Goal: Information Seeking & Learning: Learn about a topic

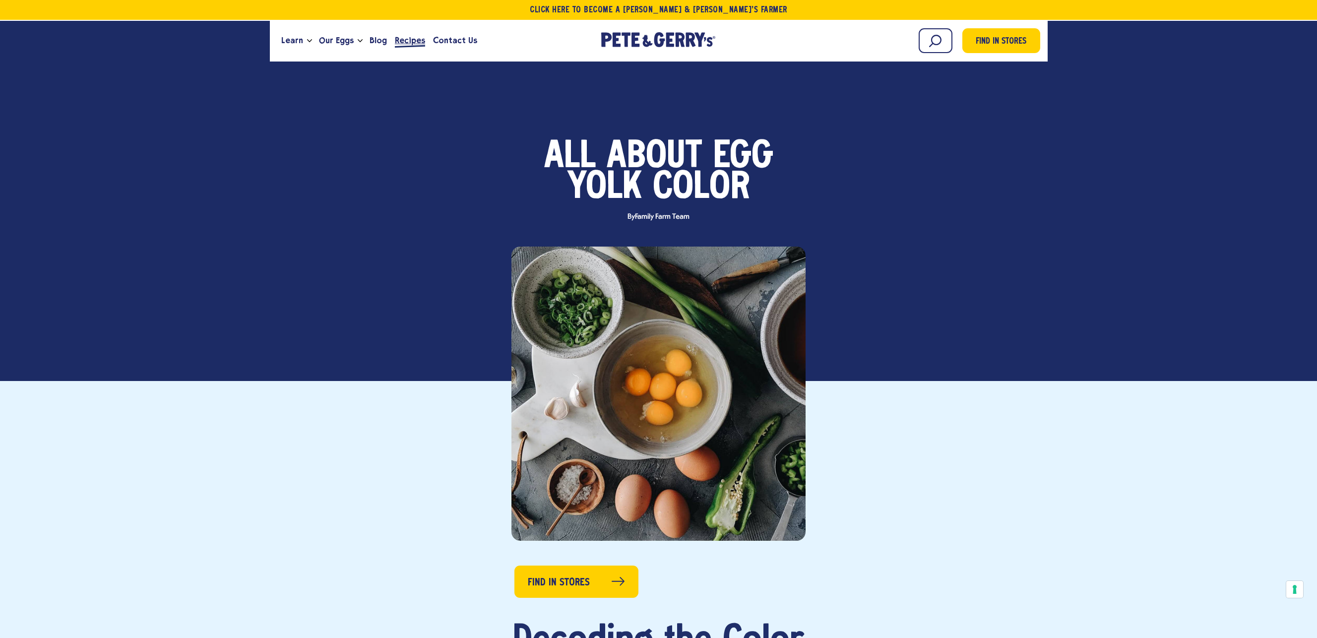
click at [401, 40] on span "Recipes" at bounding box center [410, 40] width 30 height 12
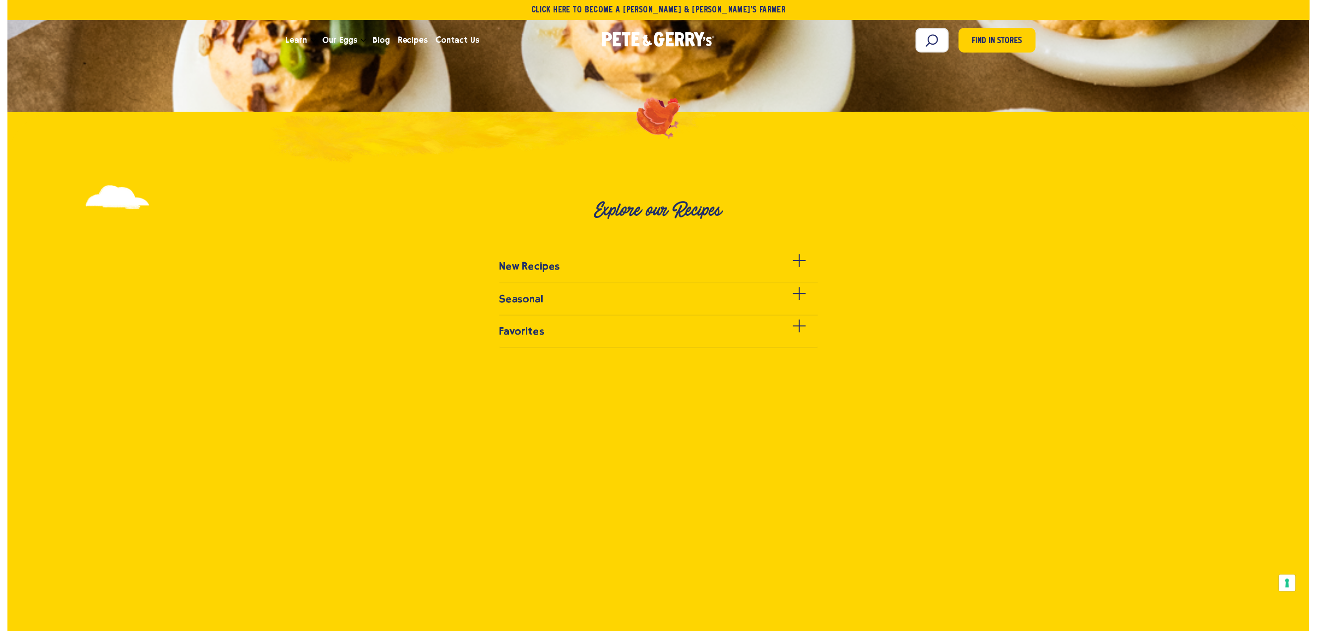
scroll to position [545, 0]
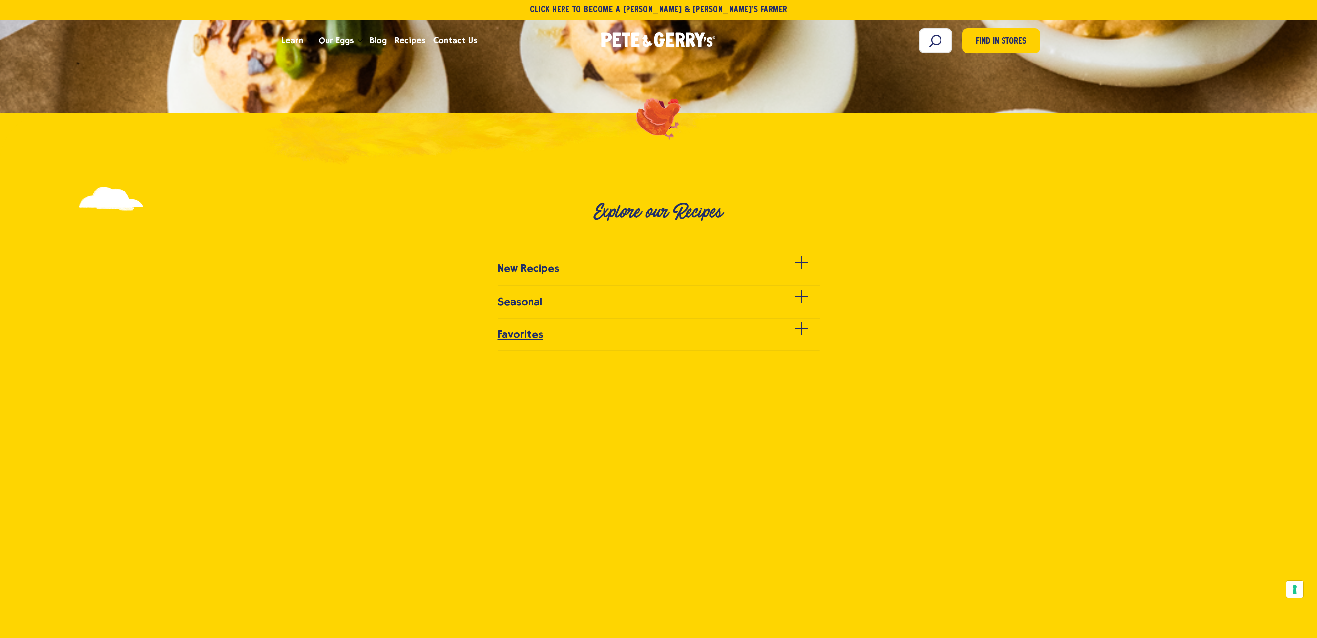
click at [504, 337] on h3 "Favorites" at bounding box center [521, 334] width 46 height 12
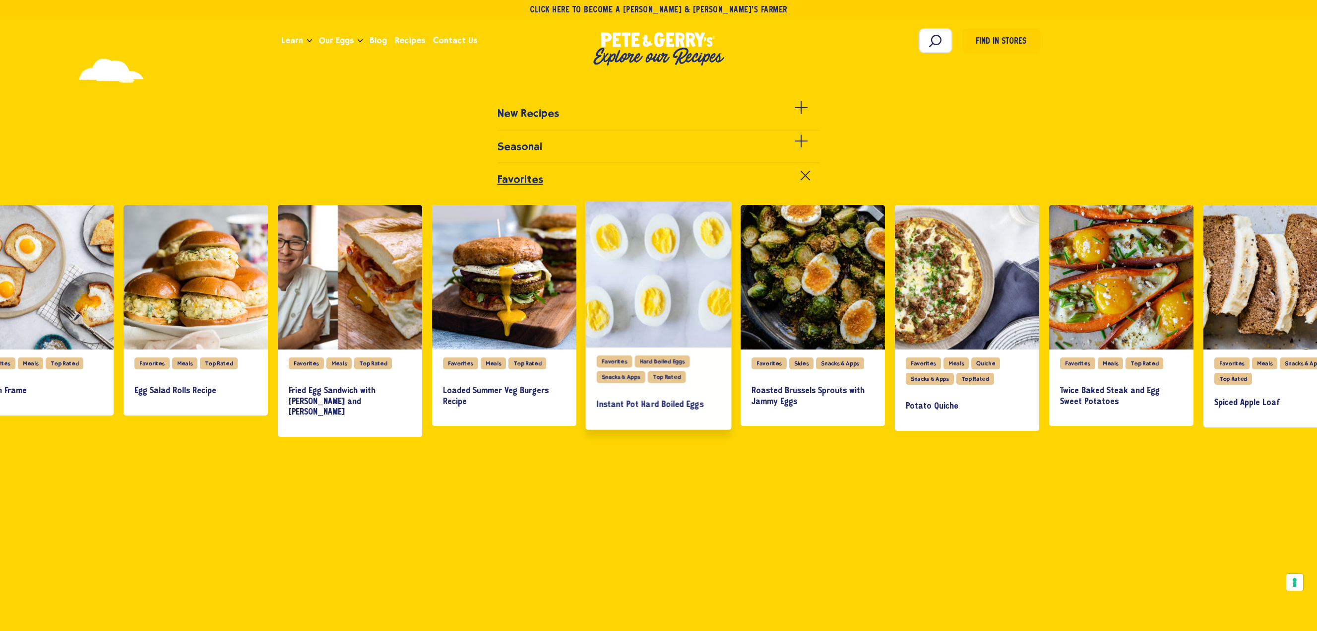
scroll to position [694, 0]
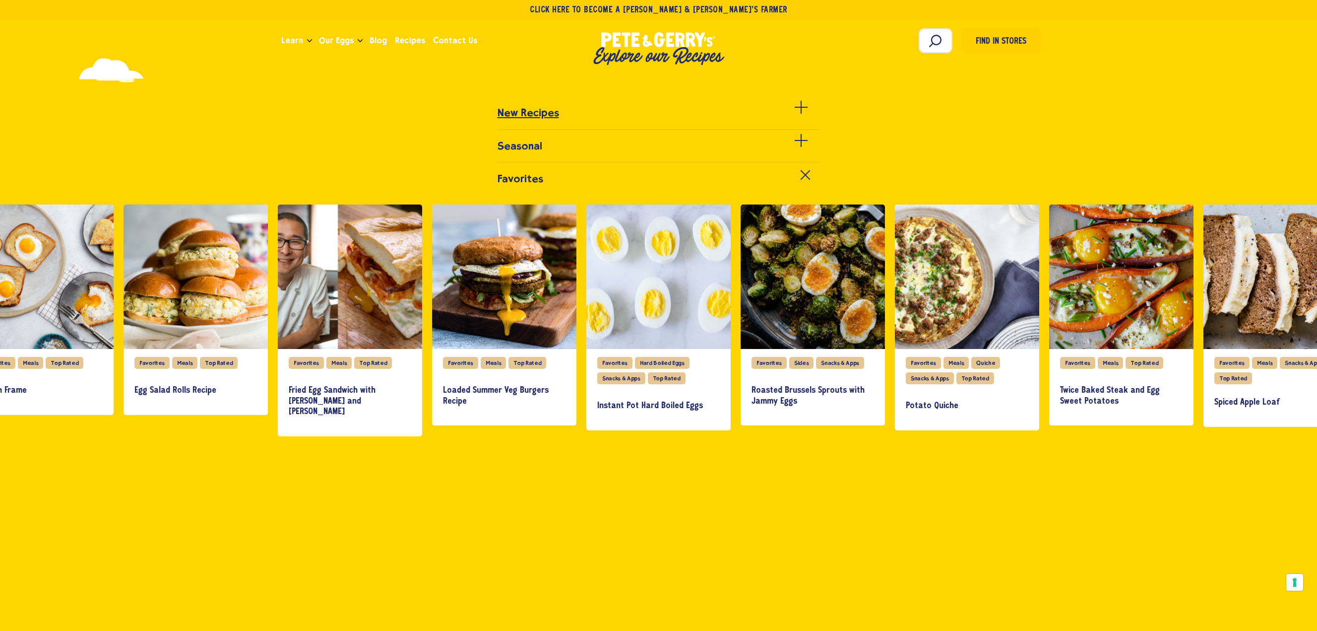
click at [523, 118] on h3 "New Recipes" at bounding box center [529, 113] width 62 height 12
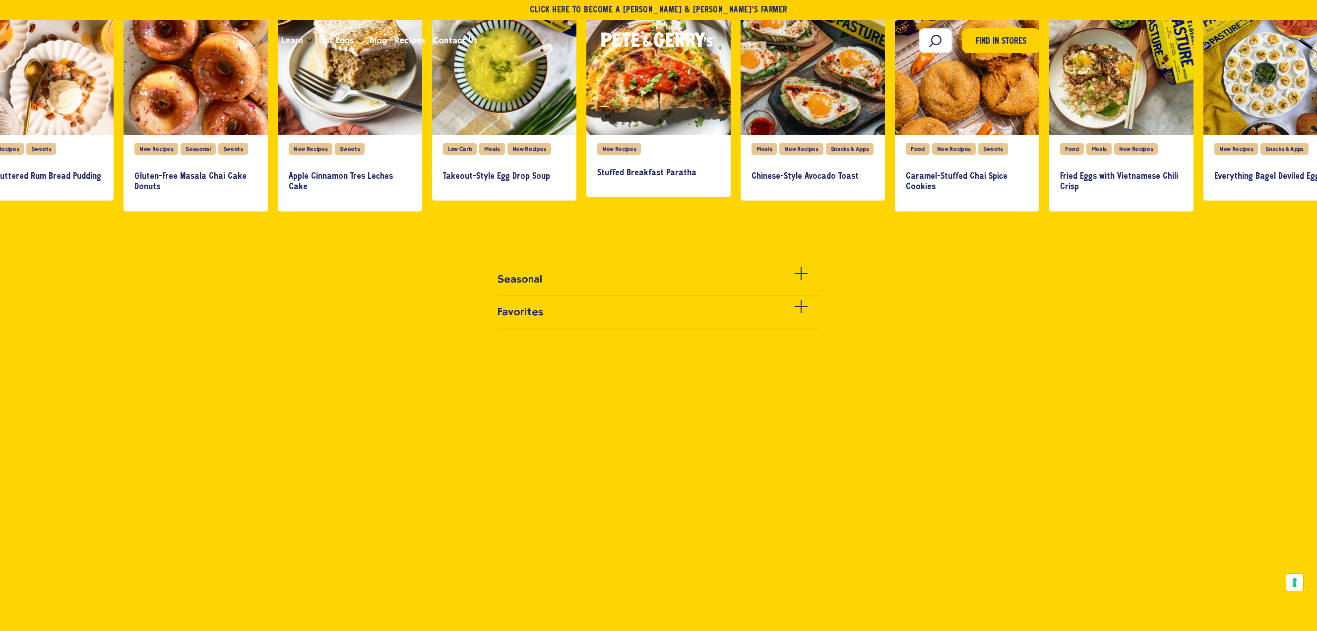
scroll to position [842, 0]
click at [512, 310] on ul "New Recipes" at bounding box center [658, 143] width 1317 height 370
click at [798, 311] on ul "New Recipes" at bounding box center [658, 143] width 1317 height 370
click at [803, 316] on div "Toggle the accordion open and closed" at bounding box center [801, 311] width 13 height 13
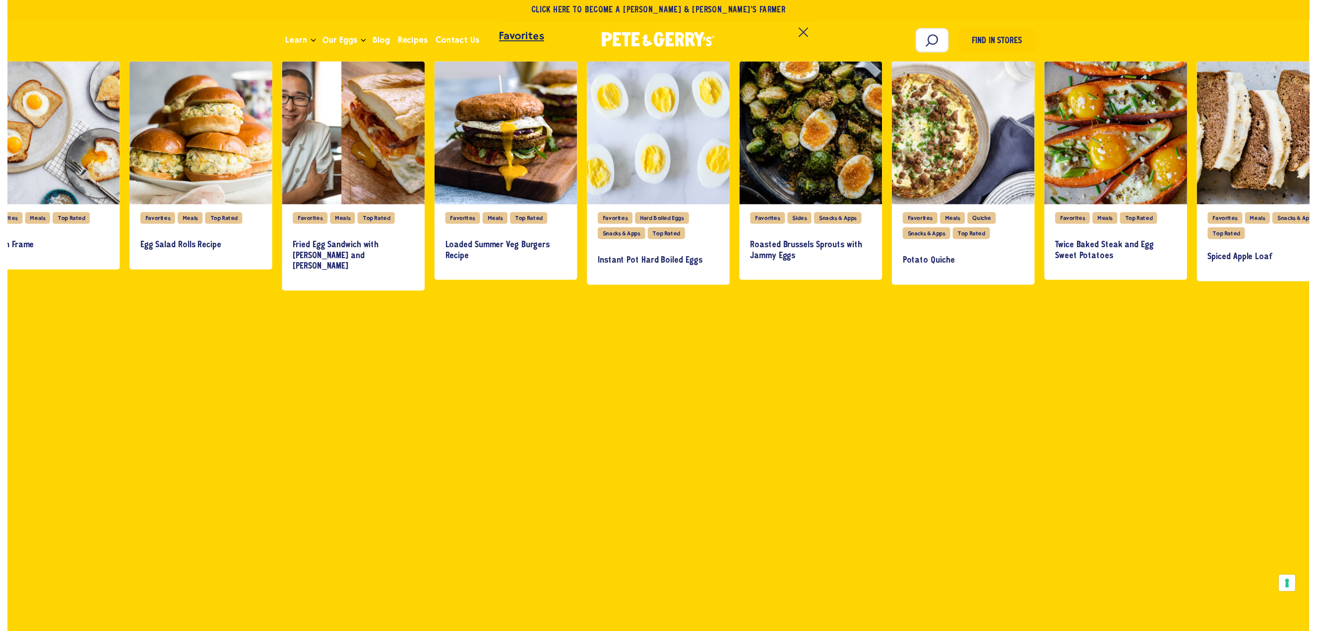
scroll to position [841, 0]
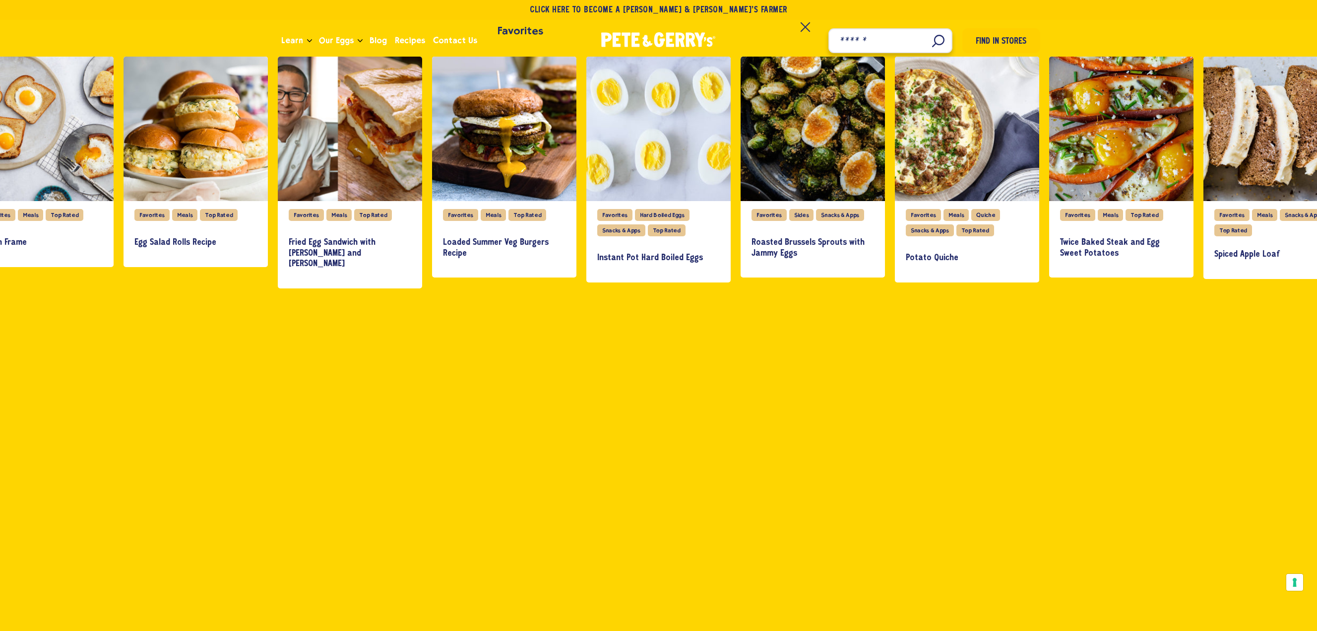
click at [942, 44] on input "Search" at bounding box center [890, 40] width 124 height 25
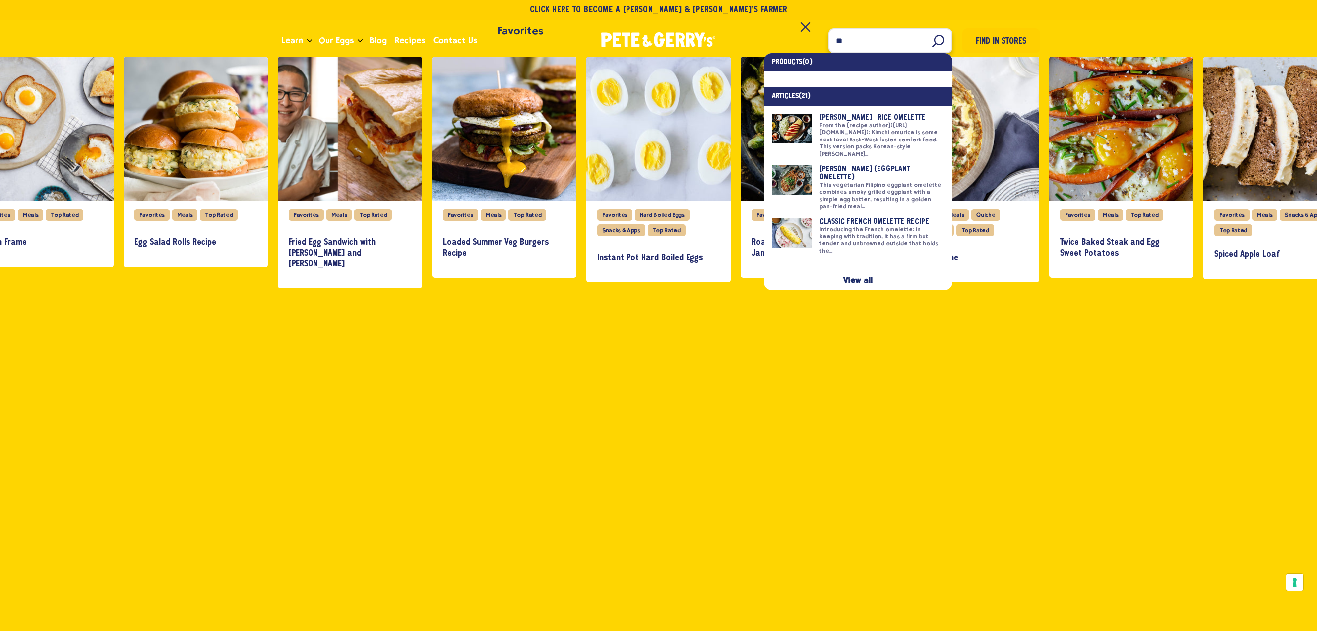
type input "**"
click at [861, 218] on link at bounding box center [858, 236] width 173 height 37
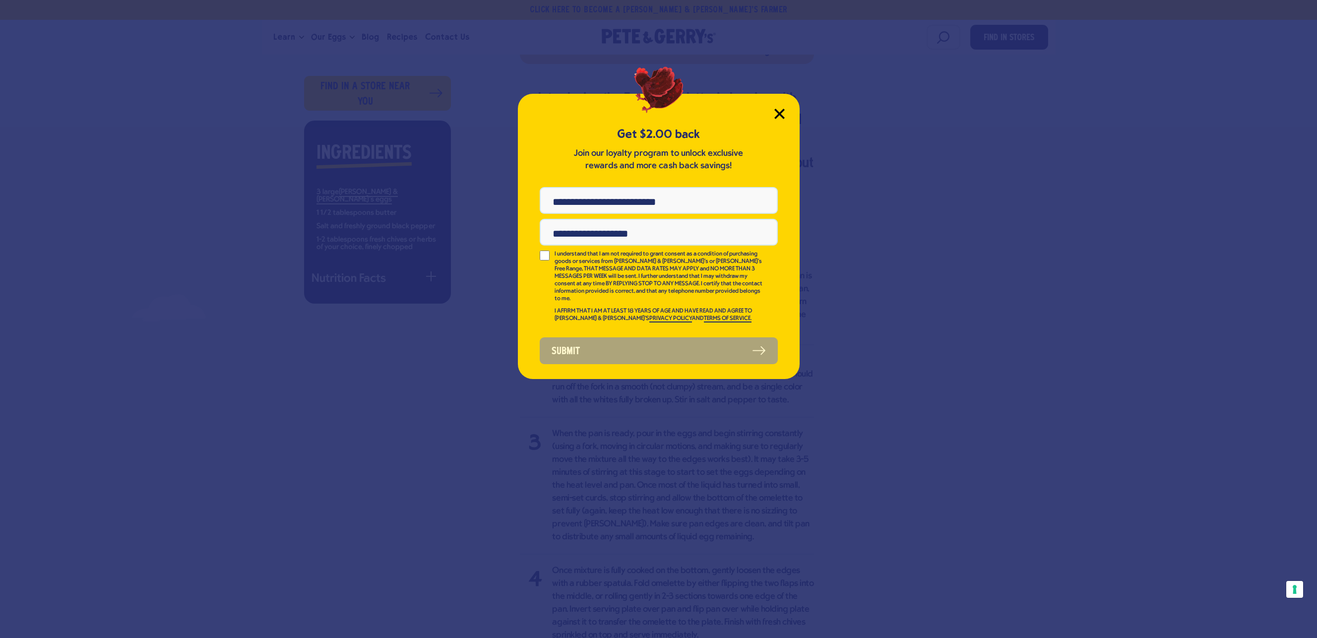
click at [777, 114] on icon "Close Modal" at bounding box center [779, 114] width 10 height 10
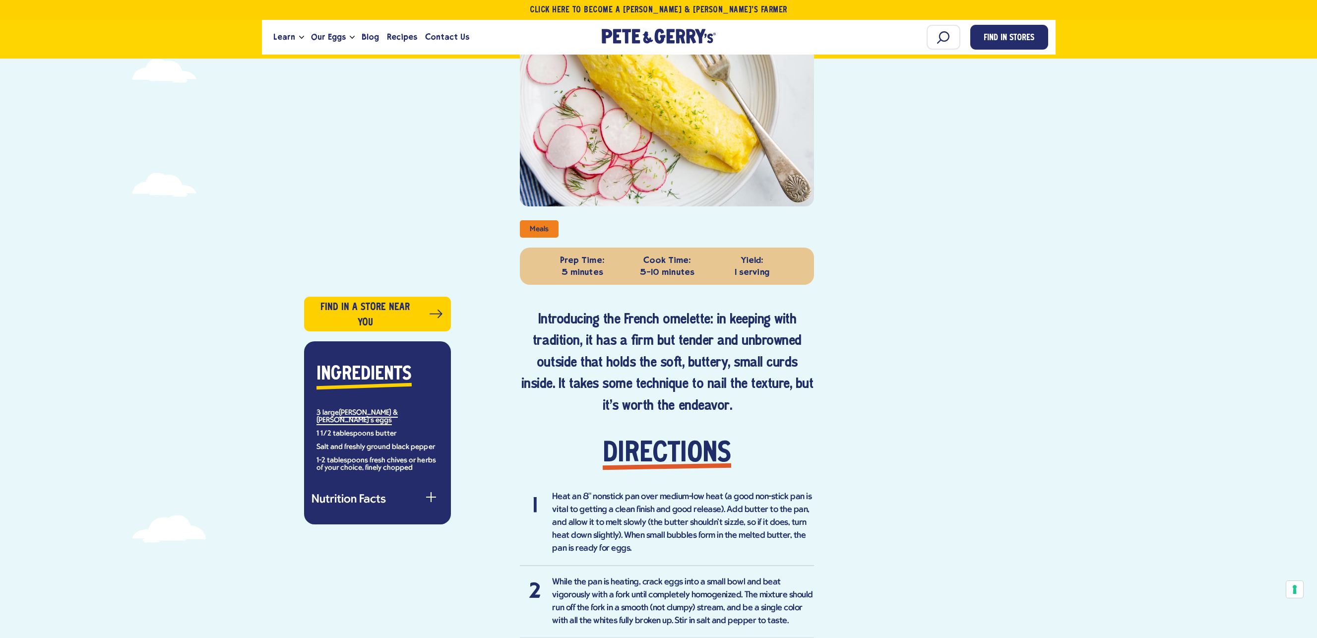
scroll to position [276, 0]
